Goal: Browse casually

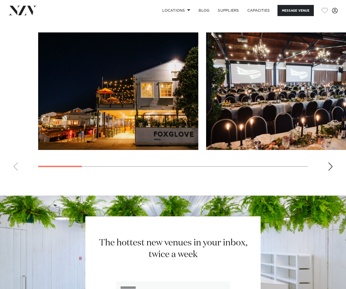
scroll to position [405, 0]
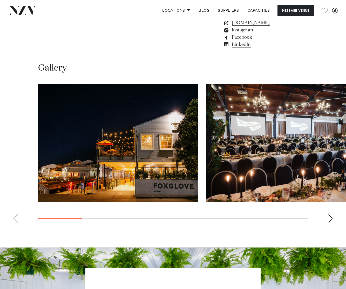
click at [331, 219] on div "Next slide" at bounding box center [330, 218] width 5 height 8
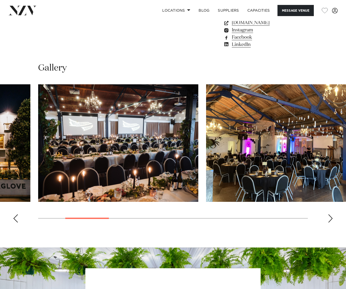
click at [331, 219] on div "Next slide" at bounding box center [330, 218] width 5 height 8
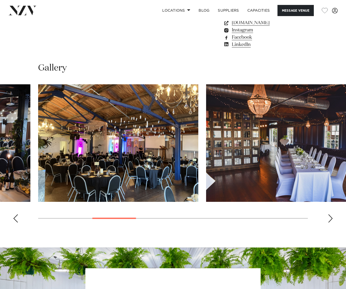
click at [330, 219] on div "Next slide" at bounding box center [330, 218] width 5 height 8
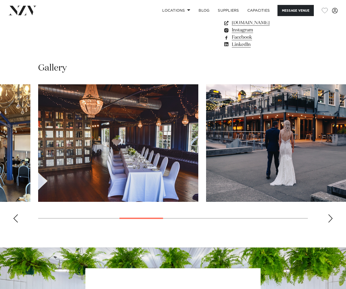
click at [328, 220] on div "Next slide" at bounding box center [330, 218] width 5 height 8
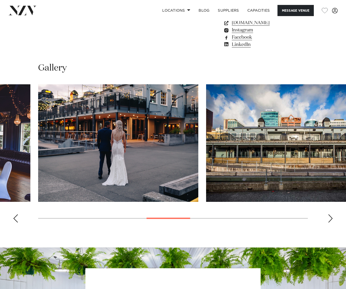
click at [328, 220] on div "Next slide" at bounding box center [330, 218] width 5 height 8
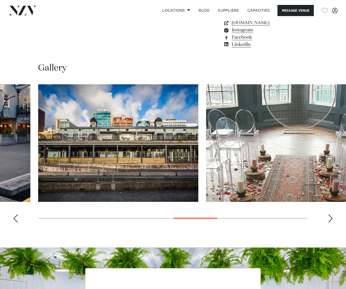
click at [328, 220] on div "Next slide" at bounding box center [330, 218] width 5 height 8
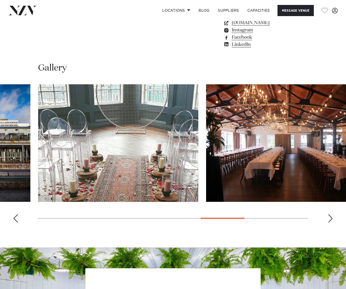
click at [328, 220] on div "Next slide" at bounding box center [330, 218] width 5 height 8
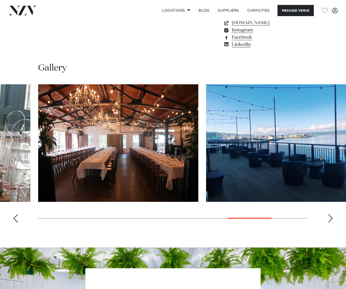
click at [328, 220] on div "Next slide" at bounding box center [330, 218] width 5 height 8
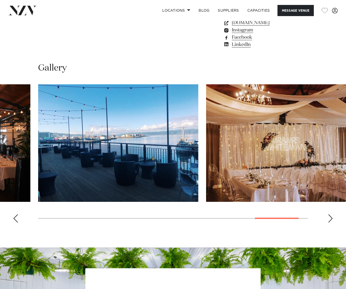
click at [328, 220] on div "Next slide" at bounding box center [330, 218] width 5 height 8
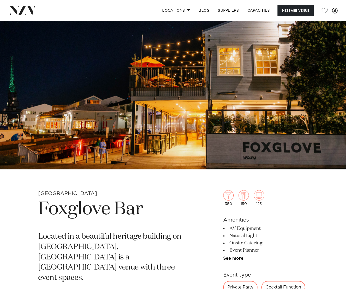
scroll to position [0, 0]
